Goal: Task Accomplishment & Management: Use online tool/utility

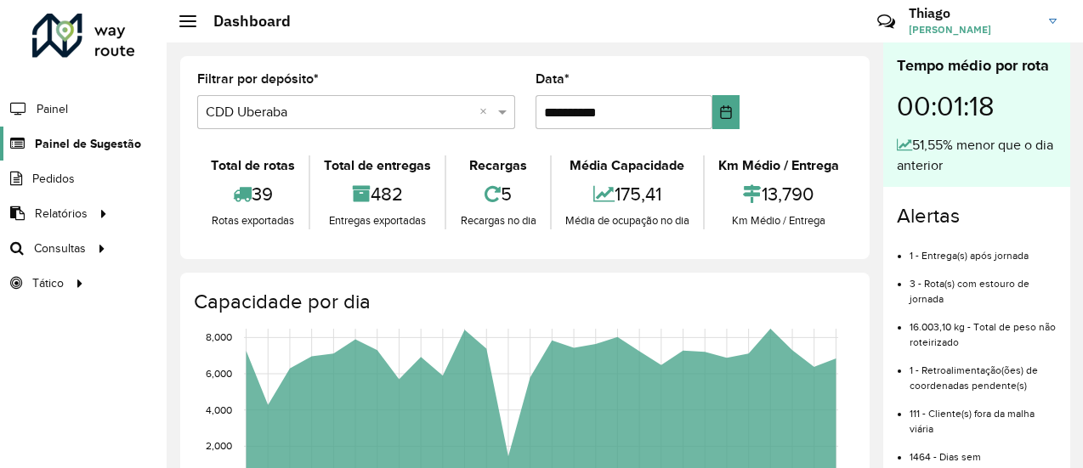
click at [77, 144] on span "Painel de Sugestão" at bounding box center [88, 144] width 106 height 18
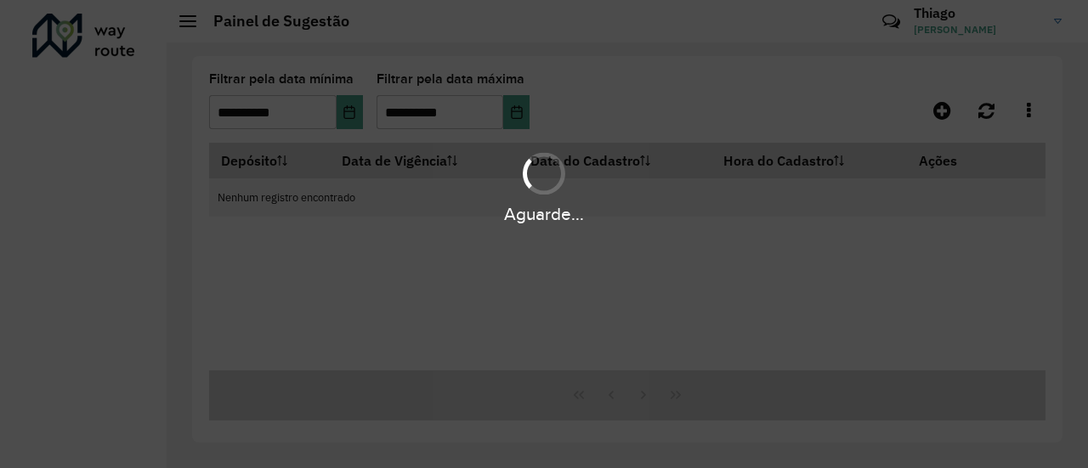
click at [106, 139] on hb-app "**********" at bounding box center [544, 234] width 1088 height 468
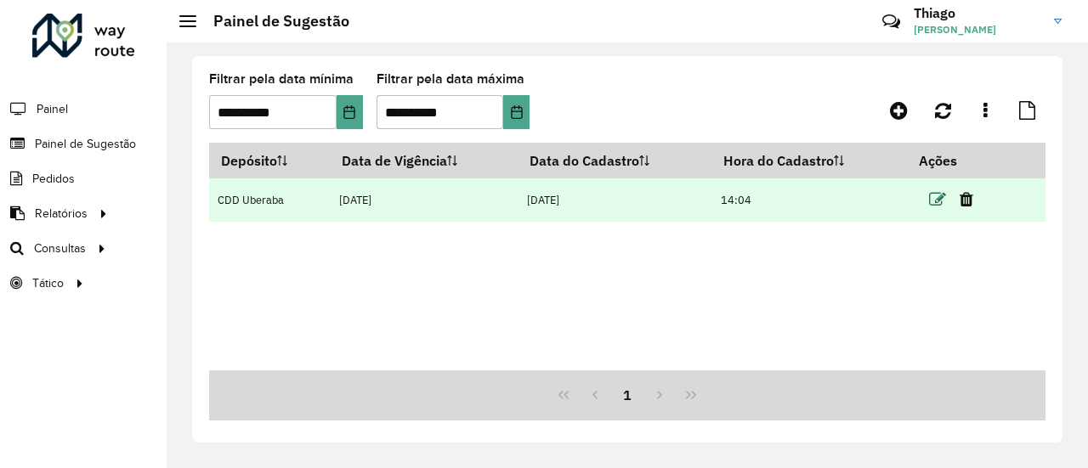
click at [938, 201] on icon at bounding box center [937, 199] width 17 height 17
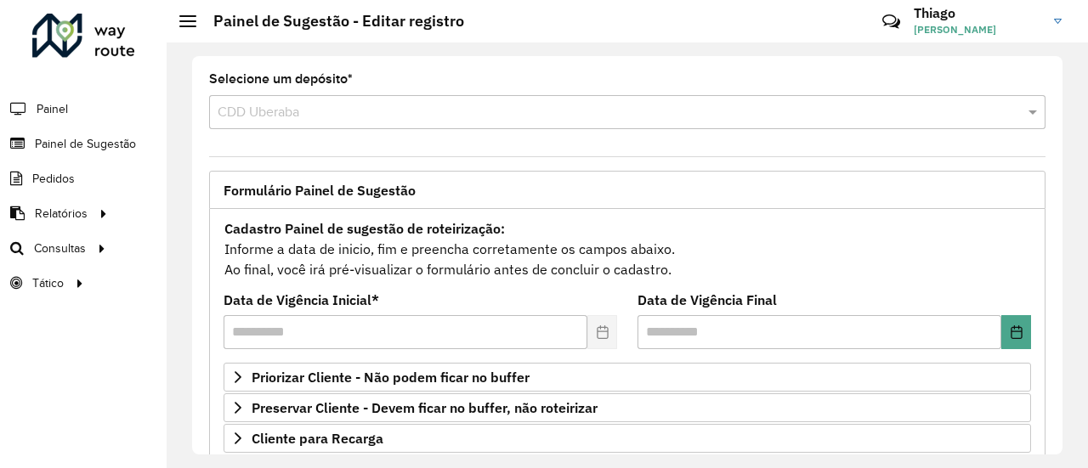
scroll to position [170, 0]
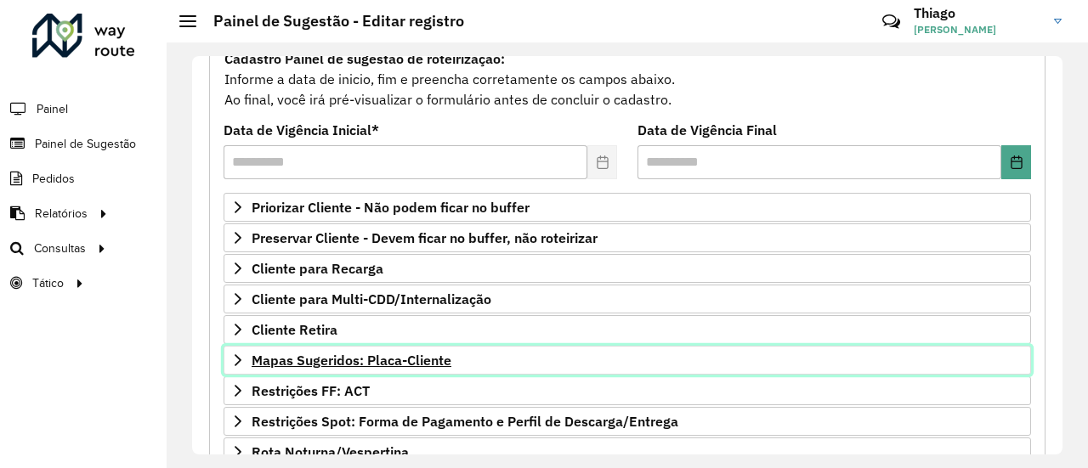
click at [321, 354] on span "Mapas Sugeridos: Placa-Cliente" at bounding box center [352, 361] width 200 height 14
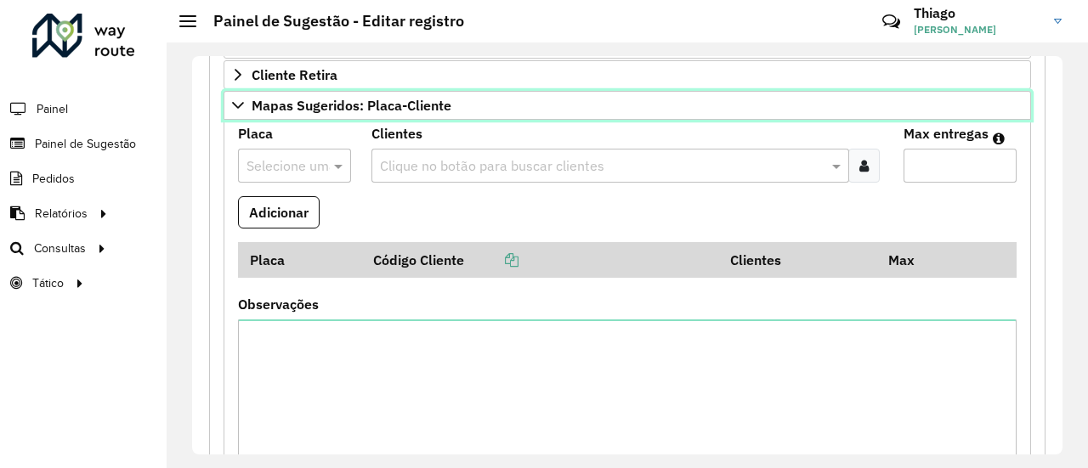
scroll to position [340, 0]
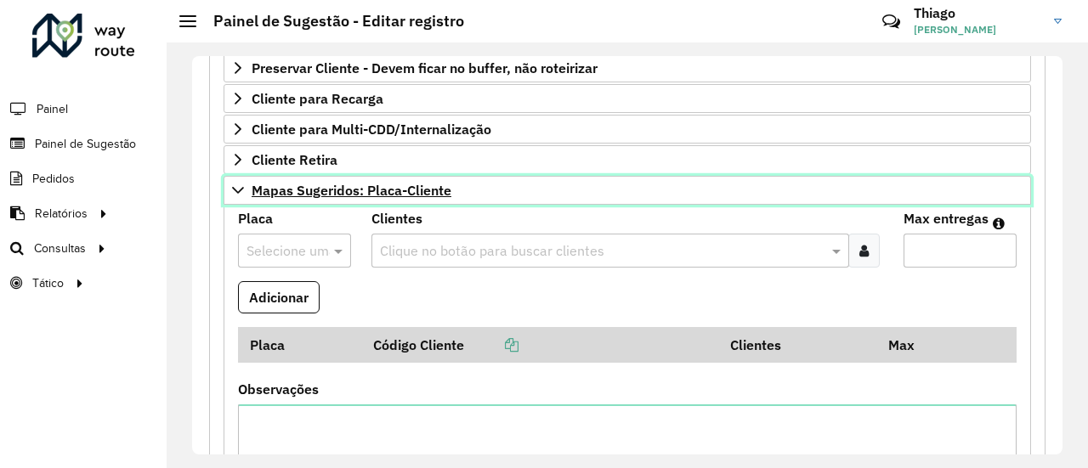
click at [334, 184] on span "Mapas Sugeridos: Placa-Cliente" at bounding box center [352, 191] width 200 height 14
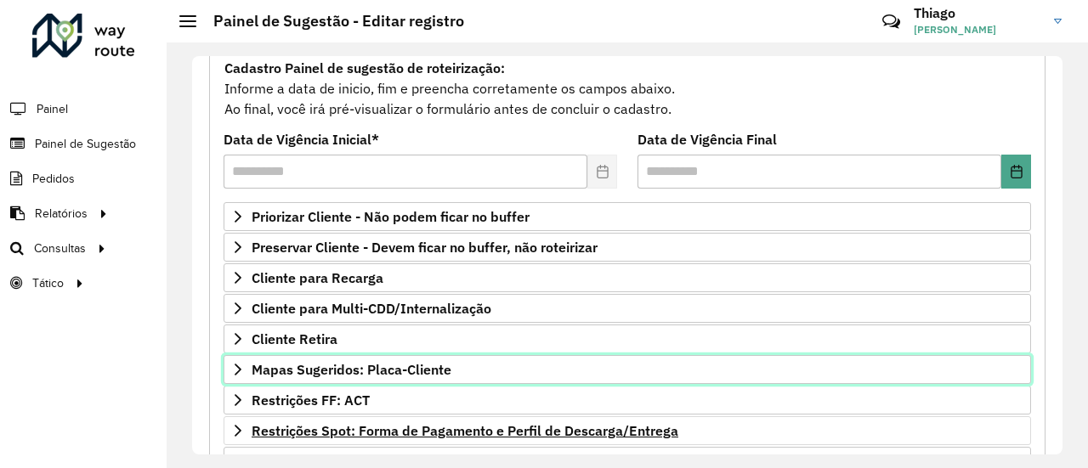
scroll to position [85, 0]
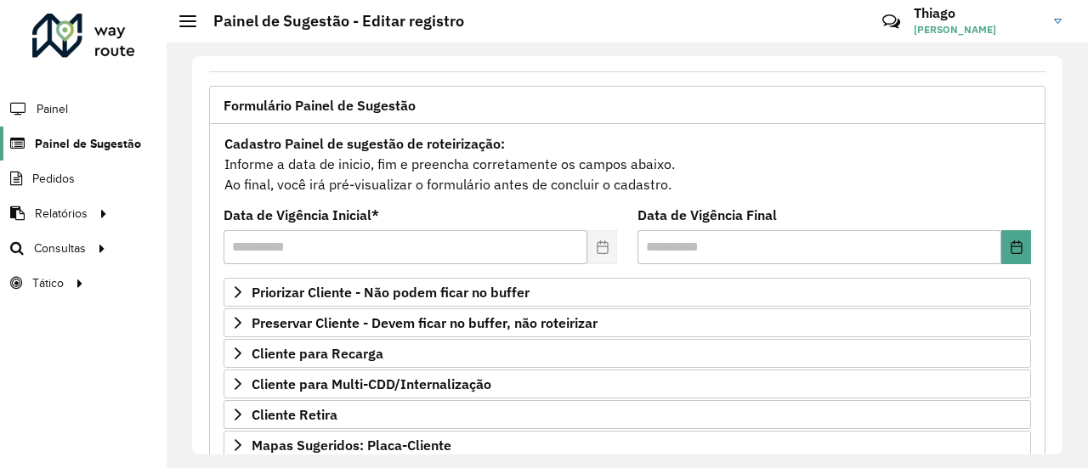
click at [62, 135] on span "Painel de Sugestão" at bounding box center [88, 144] width 106 height 18
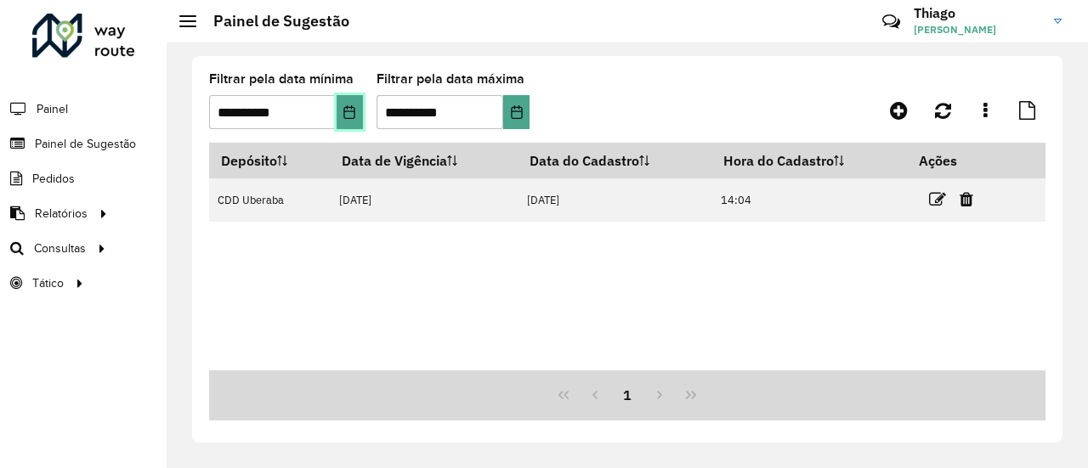
click at [350, 110] on icon "Choose Date" at bounding box center [349, 112] width 11 height 14
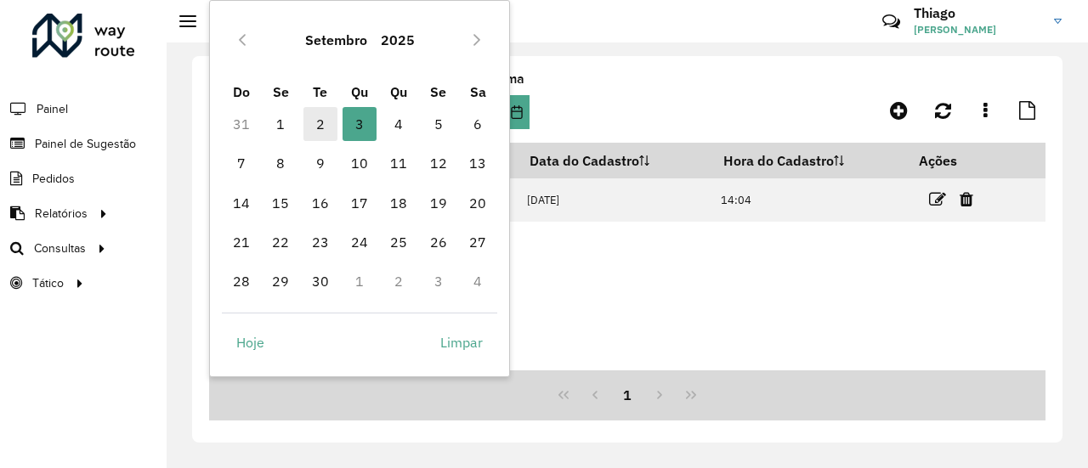
click at [323, 122] on span "2" at bounding box center [320, 124] width 34 height 34
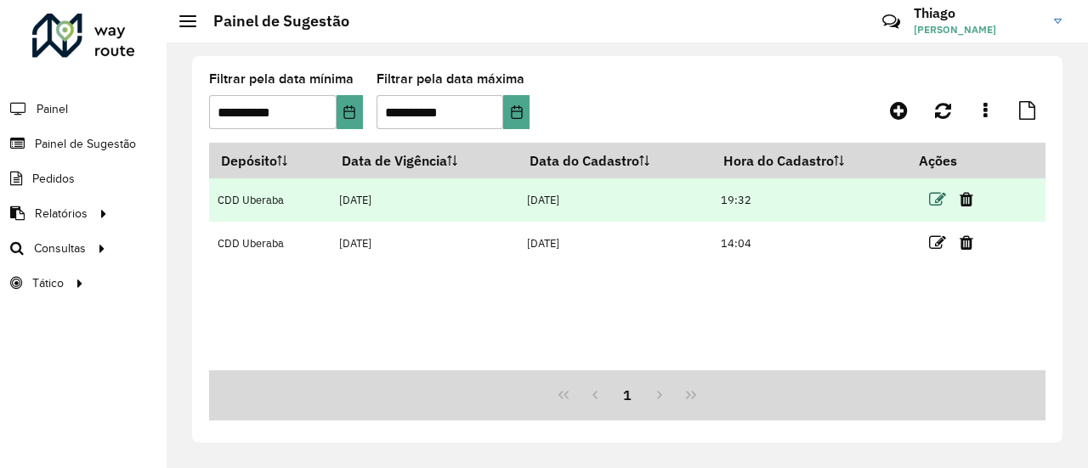
click at [942, 200] on icon at bounding box center [937, 199] width 17 height 17
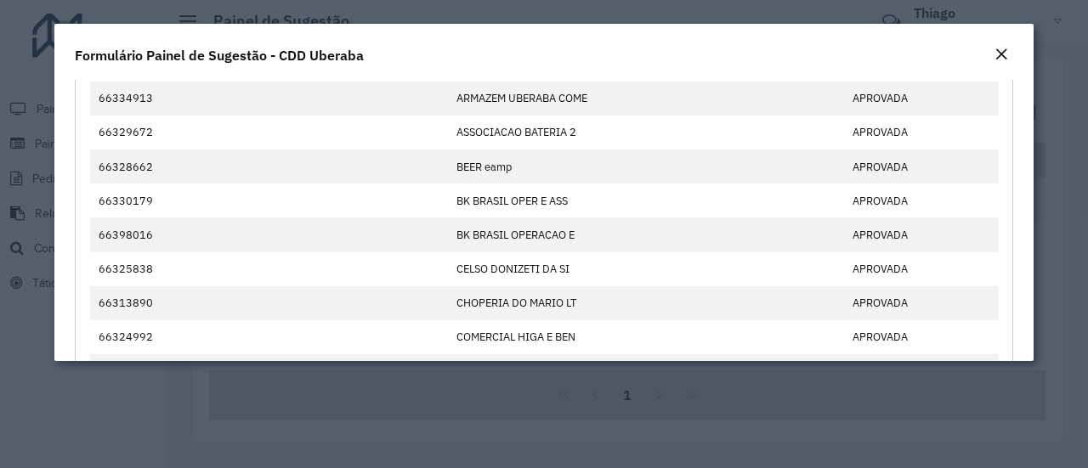
scroll to position [170, 0]
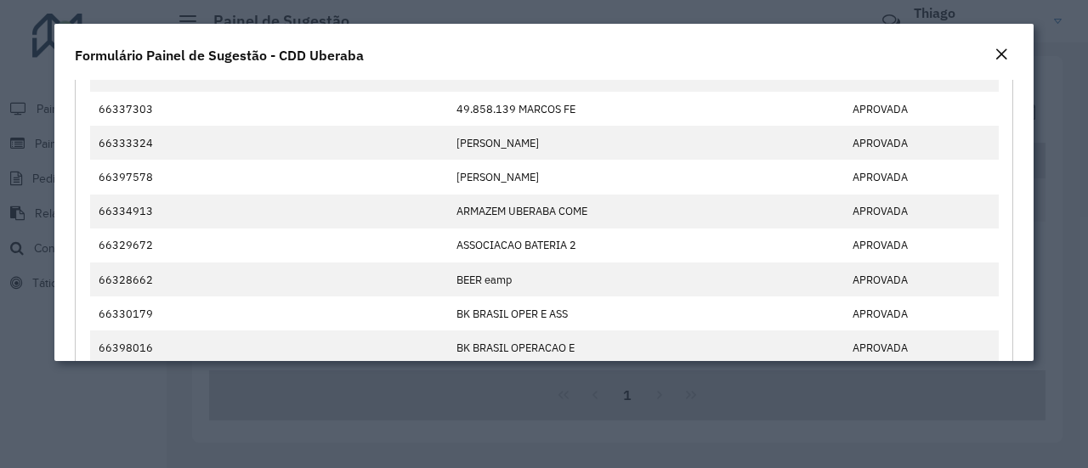
click at [1000, 54] on em "Close" at bounding box center [1001, 55] width 14 height 14
